Goal: Information Seeking & Learning: Learn about a topic

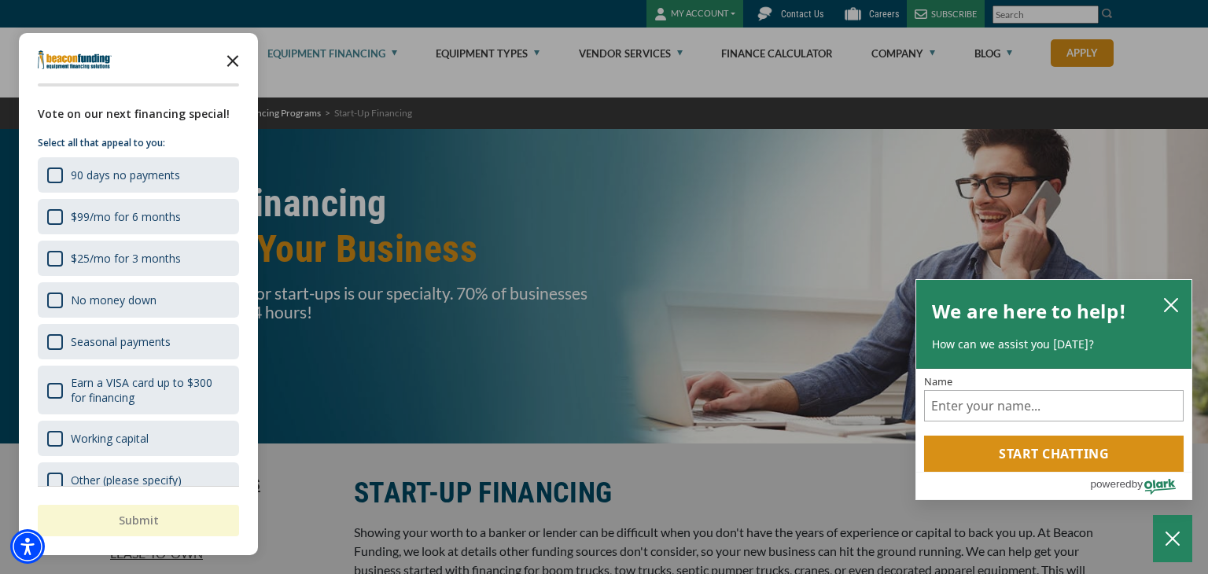
click at [232, 60] on polygon "Close the survey" at bounding box center [233, 61] width 12 height 12
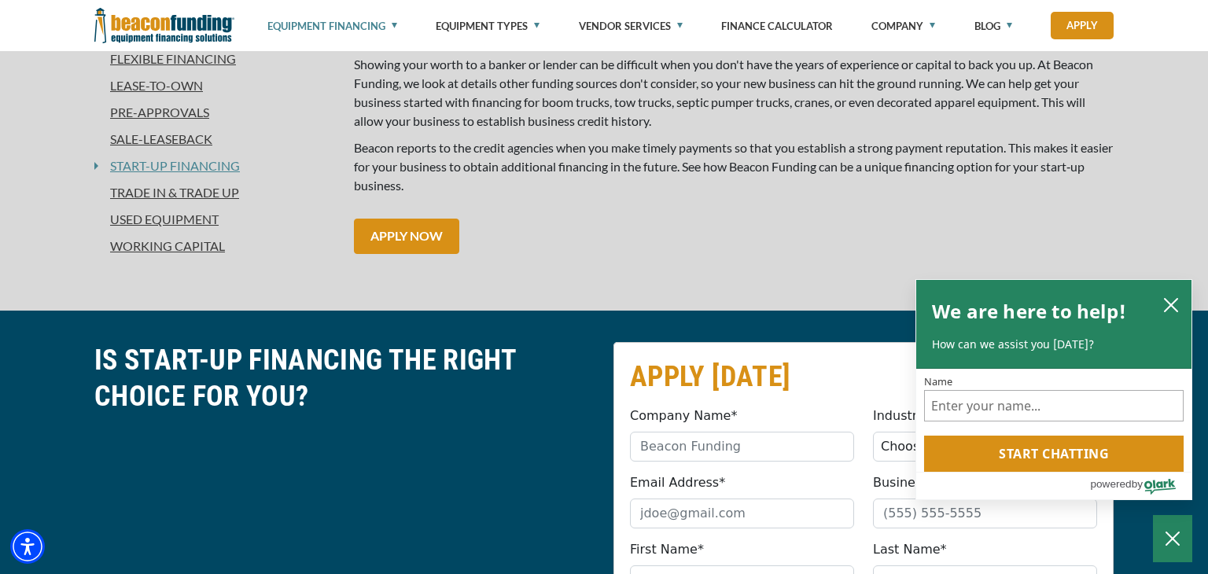
scroll to position [472, 0]
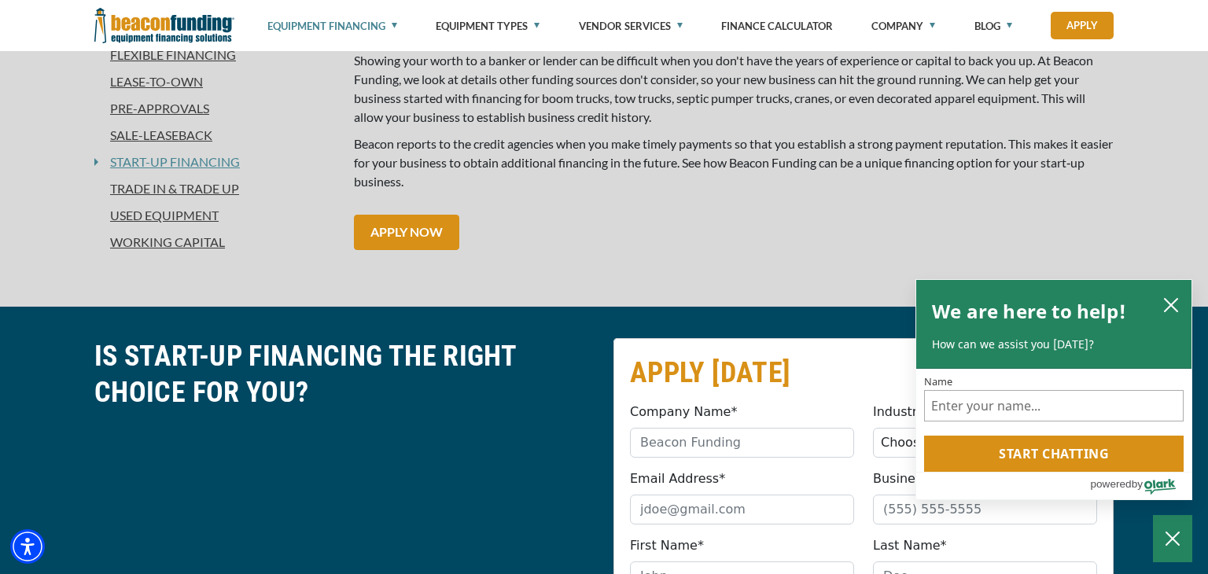
click at [187, 212] on link "Used Equipment" at bounding box center [214, 215] width 241 height 19
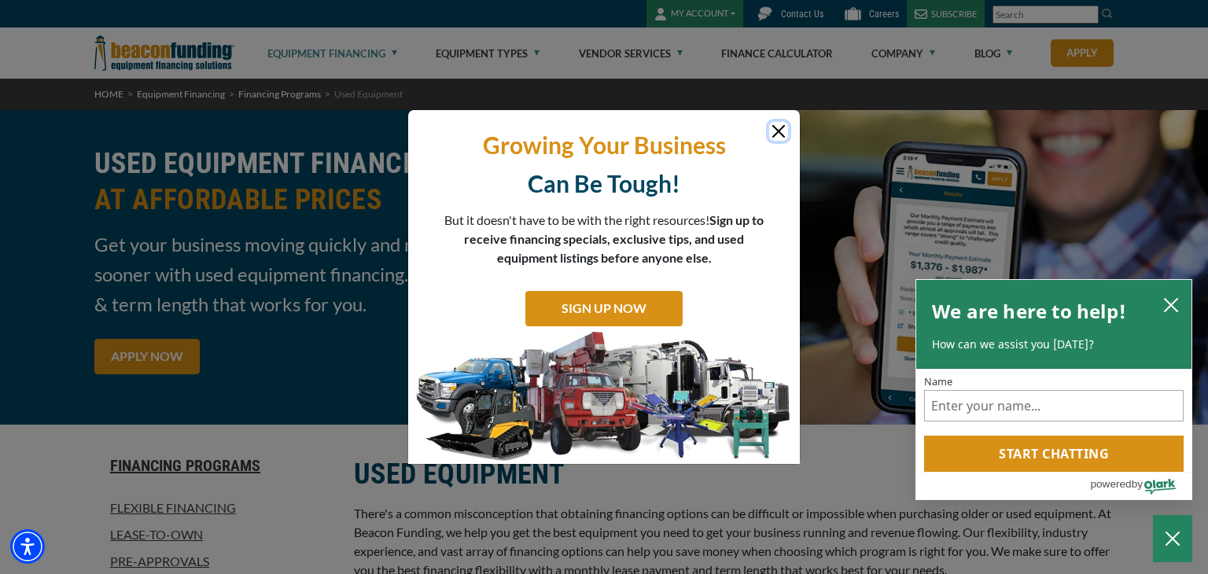
click at [779, 128] on button "Close" at bounding box center [778, 131] width 19 height 19
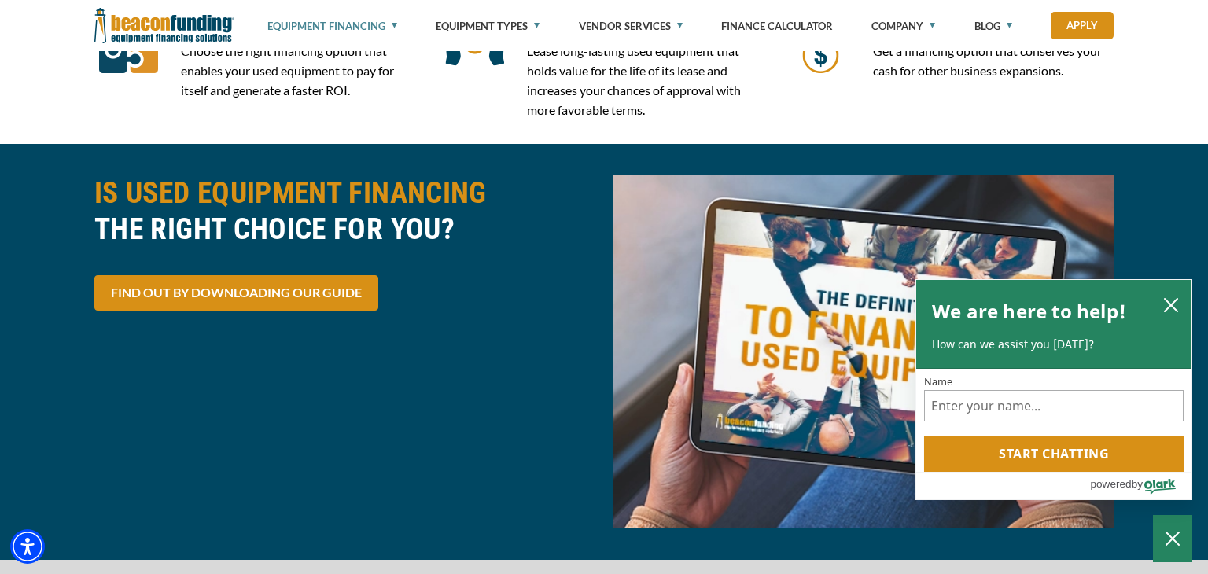
scroll to position [2800, 0]
